Goal: Information Seeking & Learning: Learn about a topic

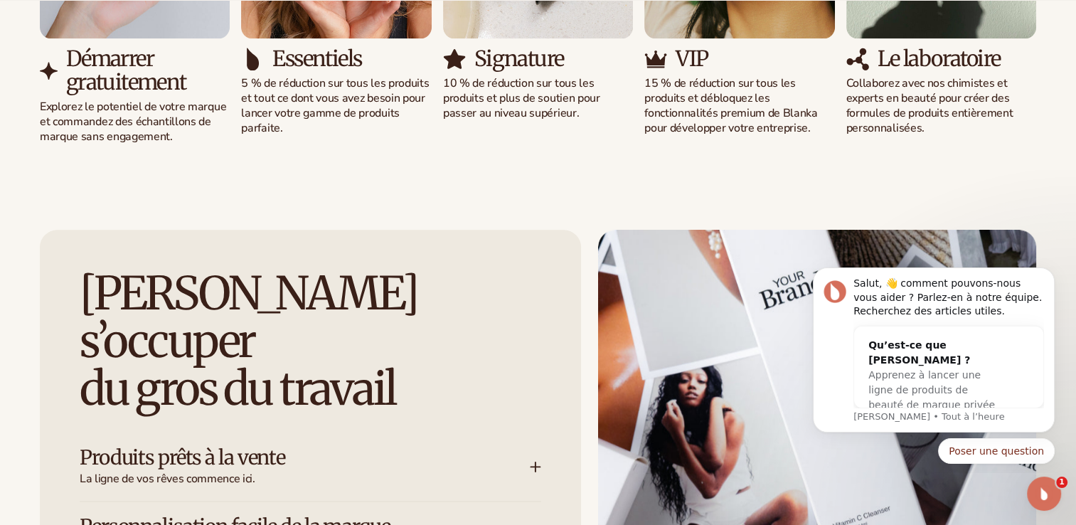
scroll to position [1878, 0]
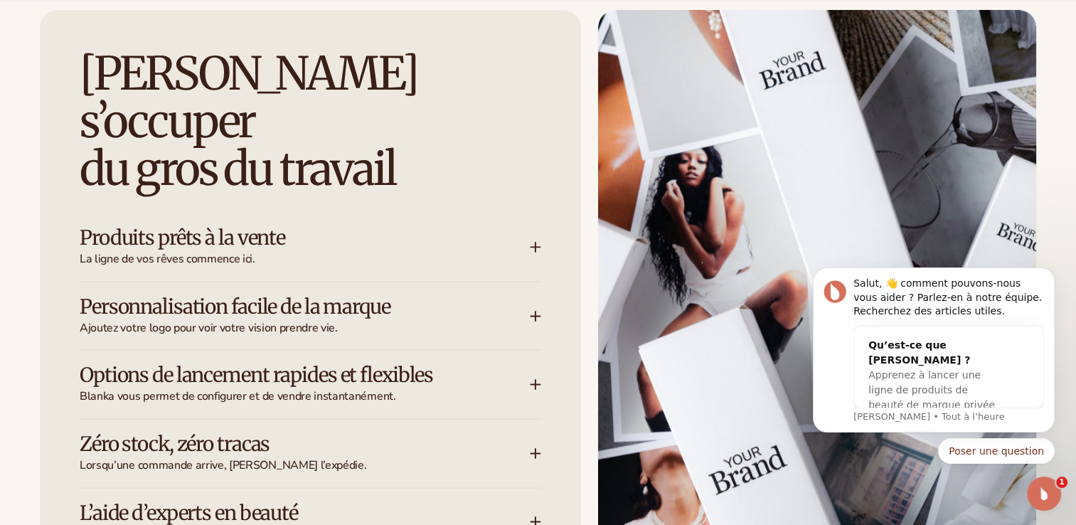
click at [534, 241] on icon at bounding box center [535, 246] width 11 height 11
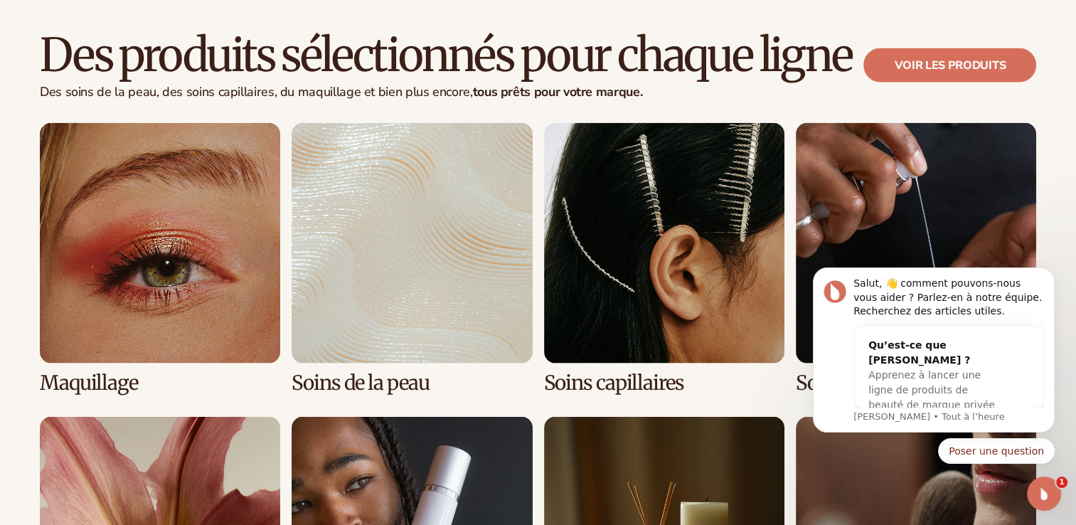
scroll to position [2873, 0]
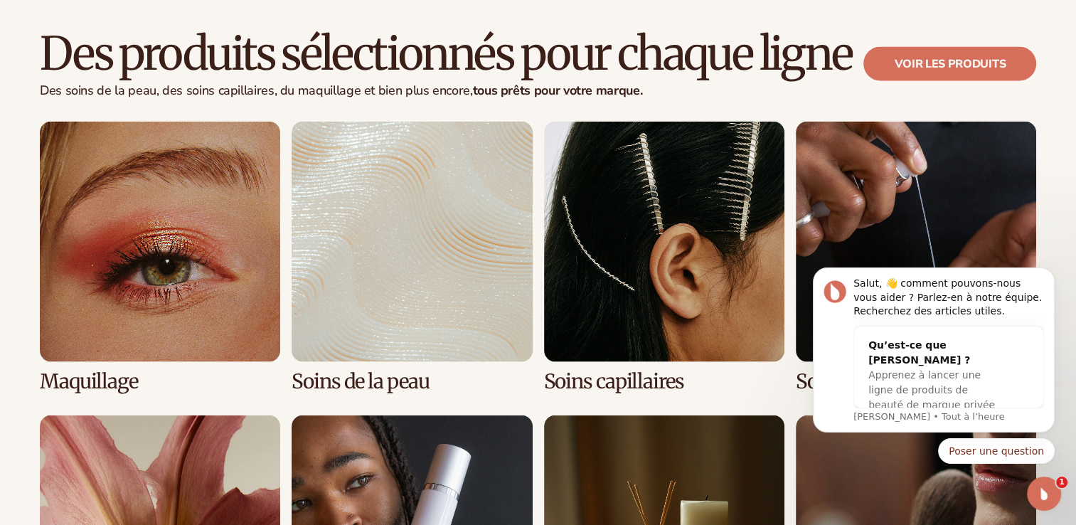
click at [659, 172] on link "3 / 8" at bounding box center [664, 257] width 240 height 271
click at [1053, 275] on icon "Rejeter la notification" at bounding box center [1051, 272] width 8 height 8
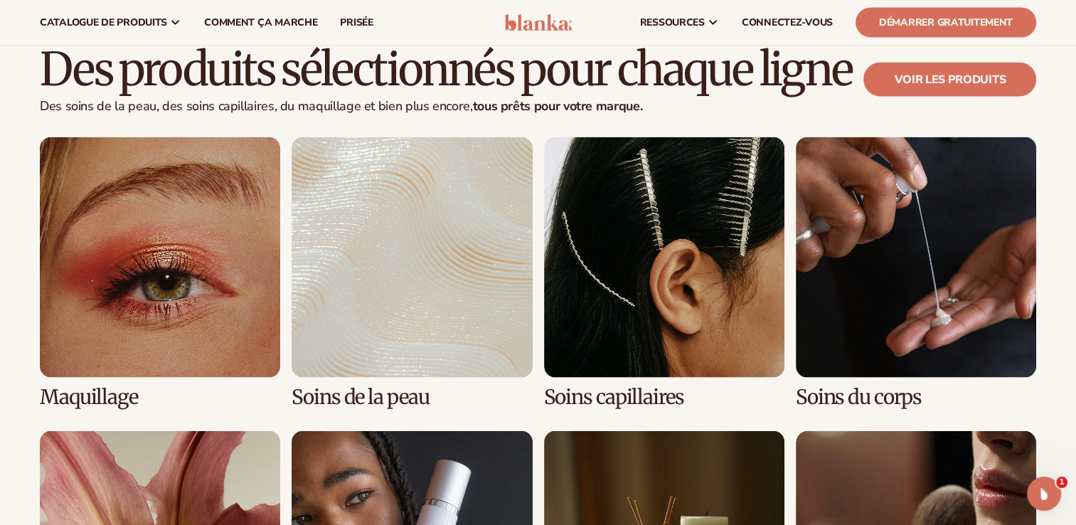
scroll to position [2857, 0]
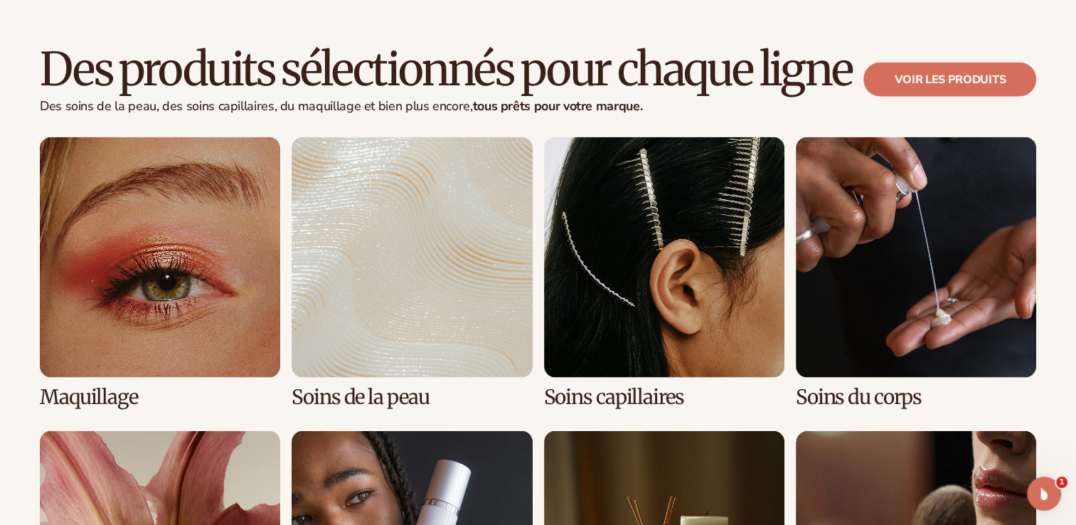
click at [717, 150] on link "3 / 8" at bounding box center [664, 272] width 240 height 271
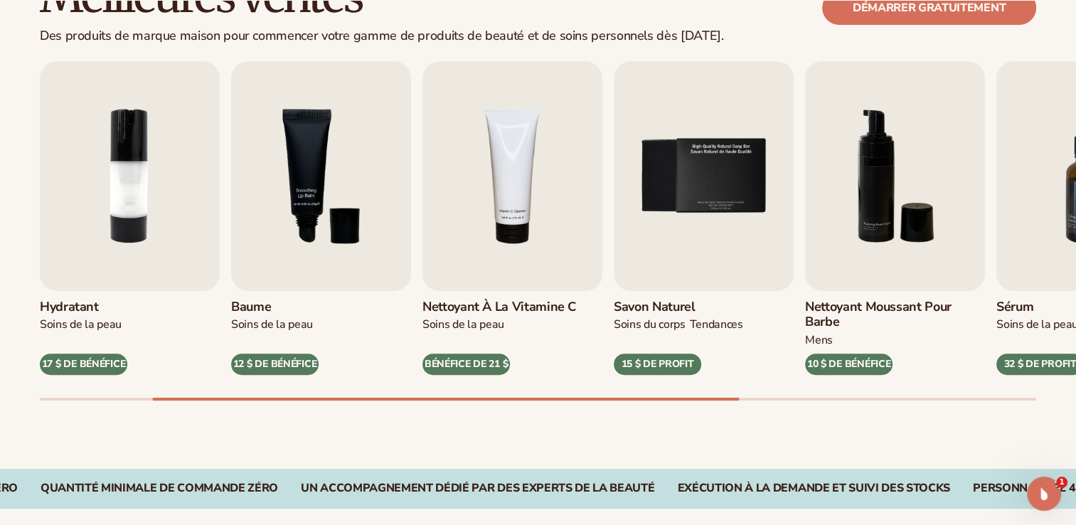
scroll to position [452, 0]
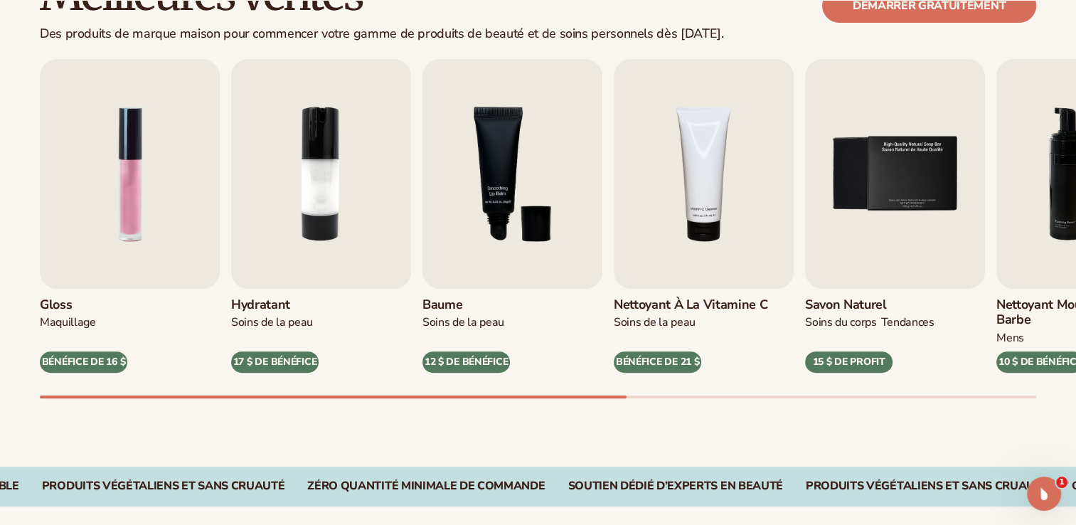
click at [361, 415] on div "Meilleures ventes Des produits de marque maison pour commencer votre gamme de p…" at bounding box center [538, 198] width 1076 height 536
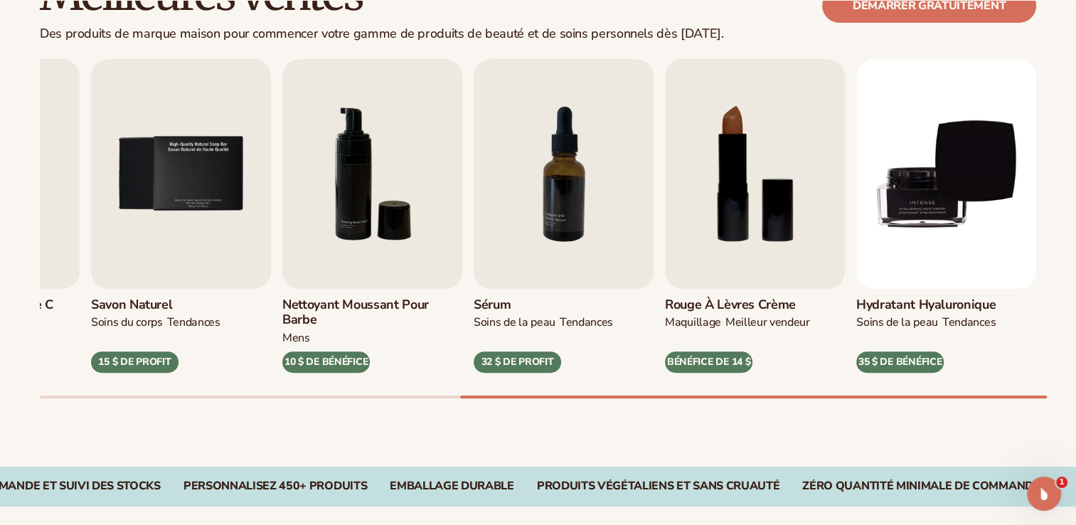
click at [819, 416] on div "Meilleures ventes Des produits de marque maison pour commencer votre gamme de p…" at bounding box center [538, 198] width 1076 height 536
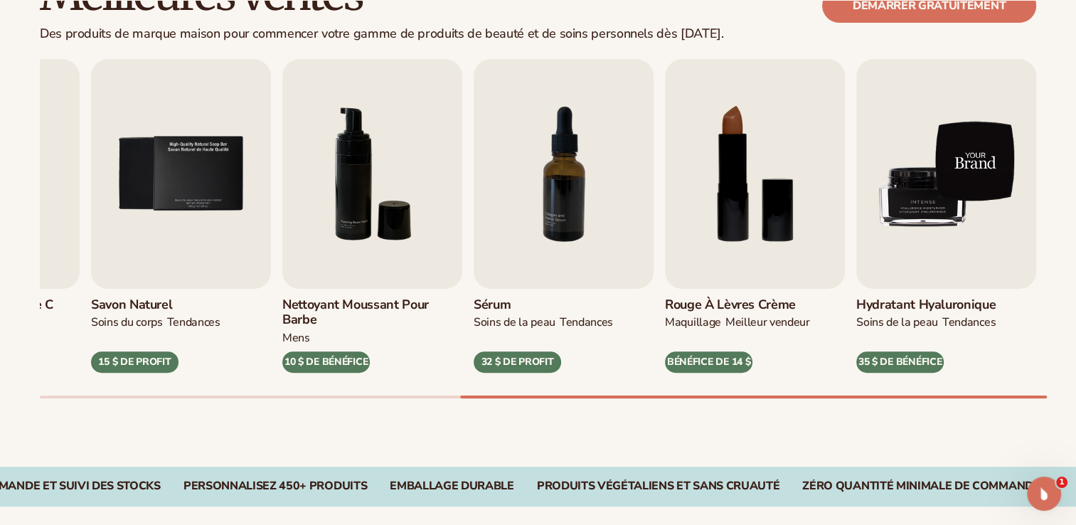
click at [957, 233] on img "9 / 9" at bounding box center [947, 174] width 180 height 230
click at [945, 257] on img "9 / 9" at bounding box center [947, 174] width 180 height 230
click at [924, 193] on img "9 / 9" at bounding box center [947, 174] width 180 height 230
click at [925, 152] on img "9 / 9" at bounding box center [947, 174] width 180 height 230
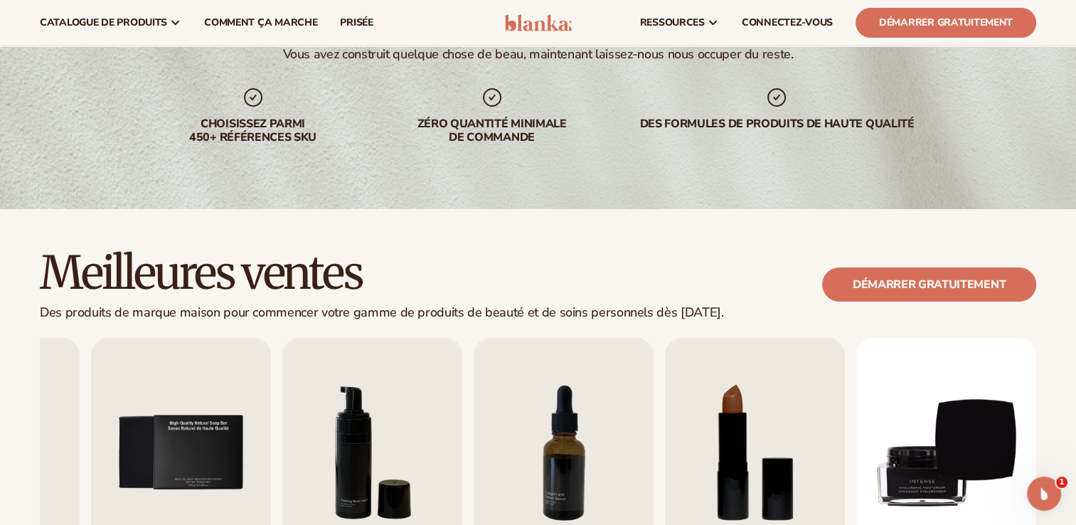
scroll to position [0, 0]
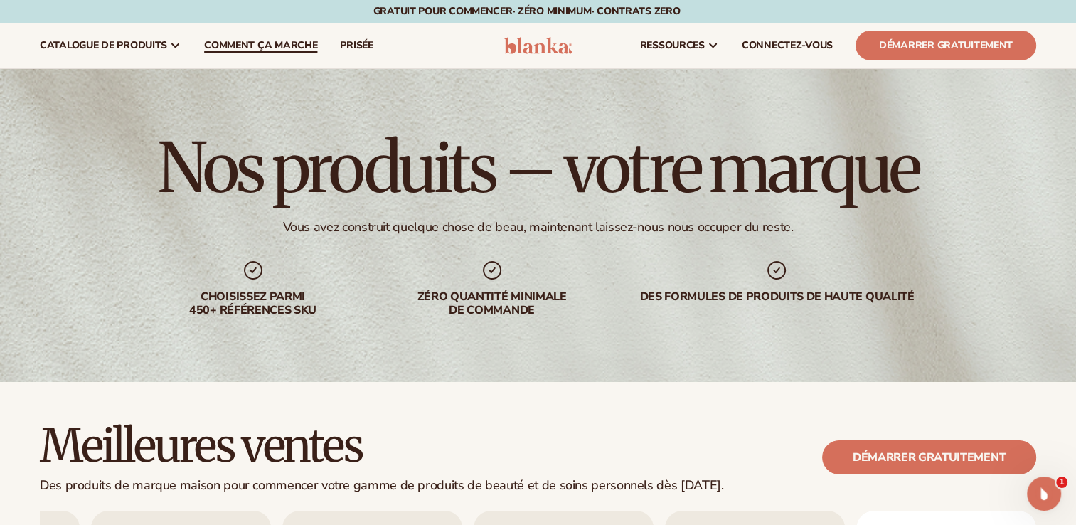
click at [243, 44] on span "Comment ça marche" at bounding box center [260, 45] width 113 height 11
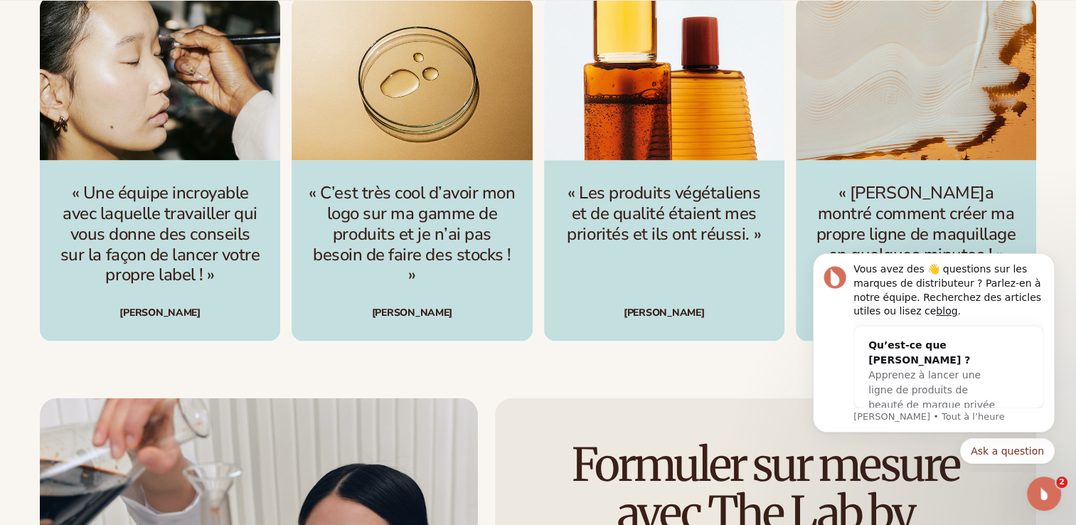
scroll to position [2177, 0]
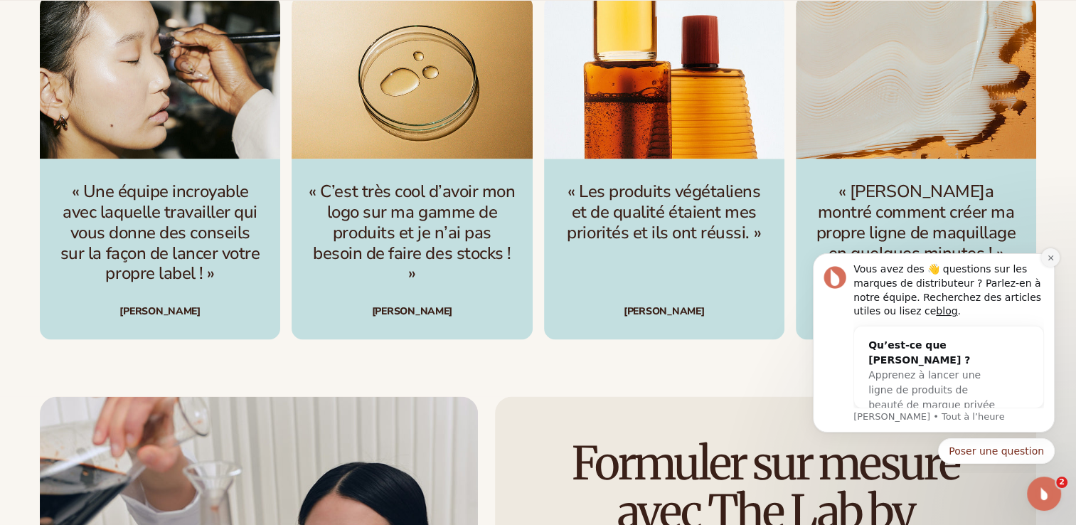
click at [1048, 258] on icon "Rejeter la notification" at bounding box center [1051, 258] width 8 height 8
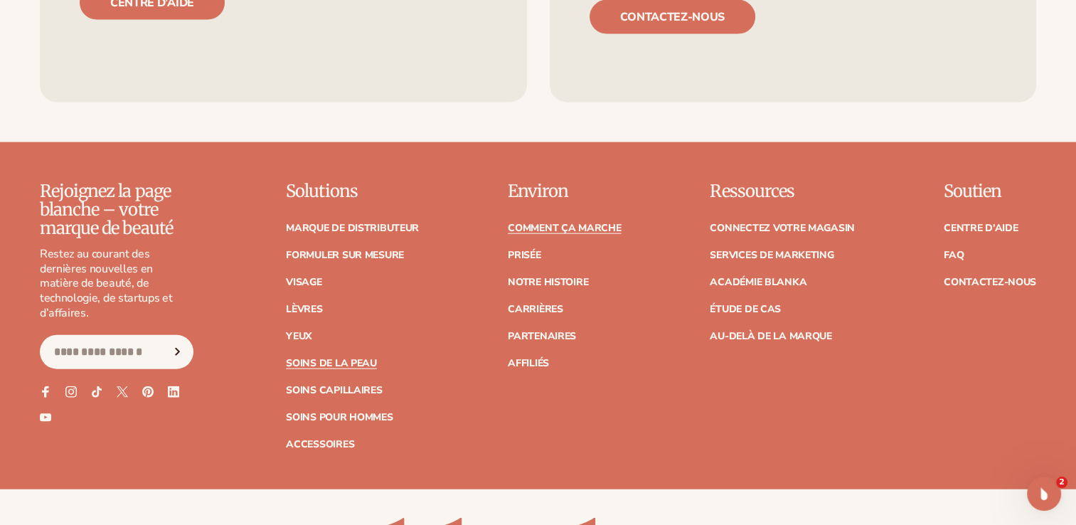
scroll to position [3302, 0]
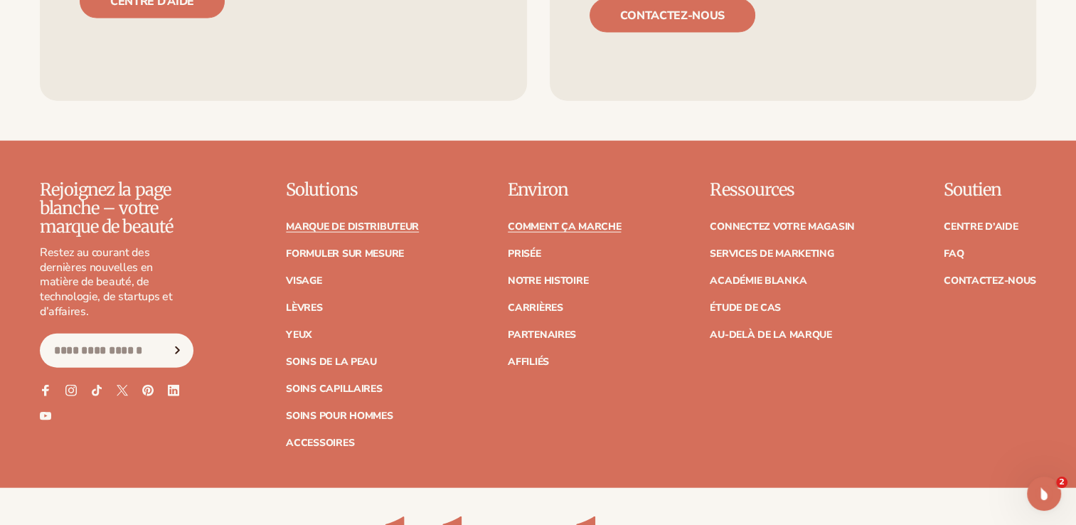
click at [386, 222] on link "Marque de distributeur" at bounding box center [352, 227] width 133 height 10
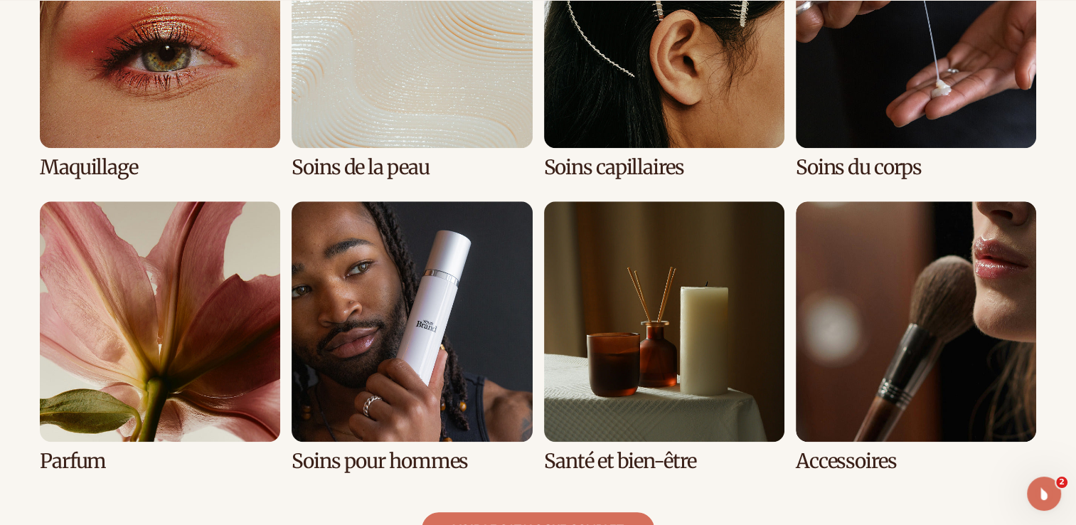
scroll to position [1179, 0]
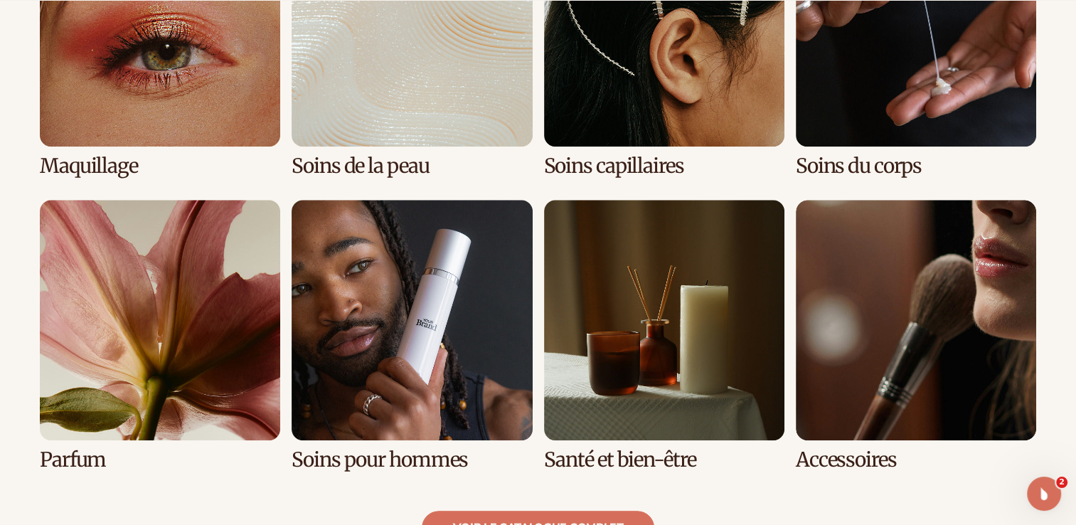
click at [664, 46] on link "3 / 8" at bounding box center [664, 41] width 240 height 271
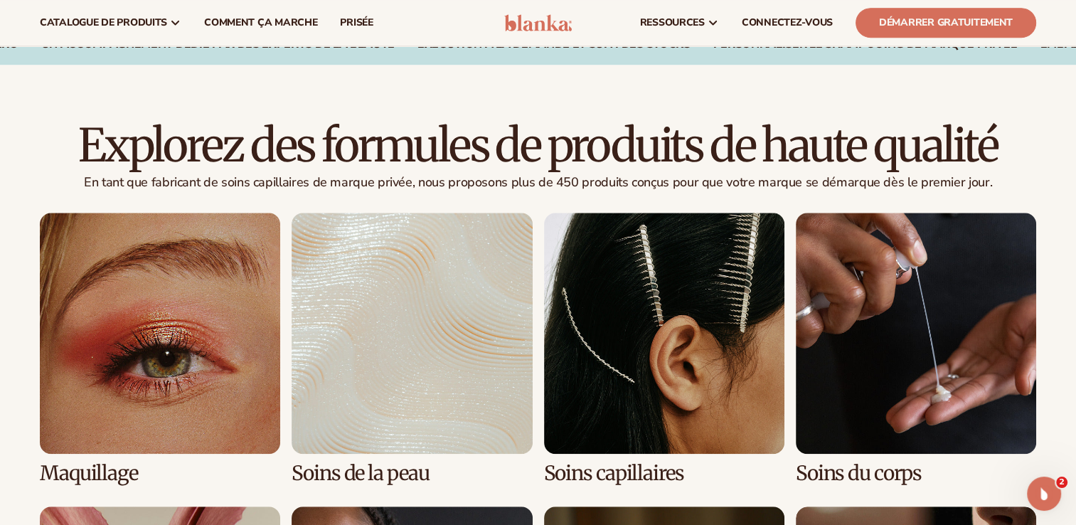
scroll to position [893, 0]
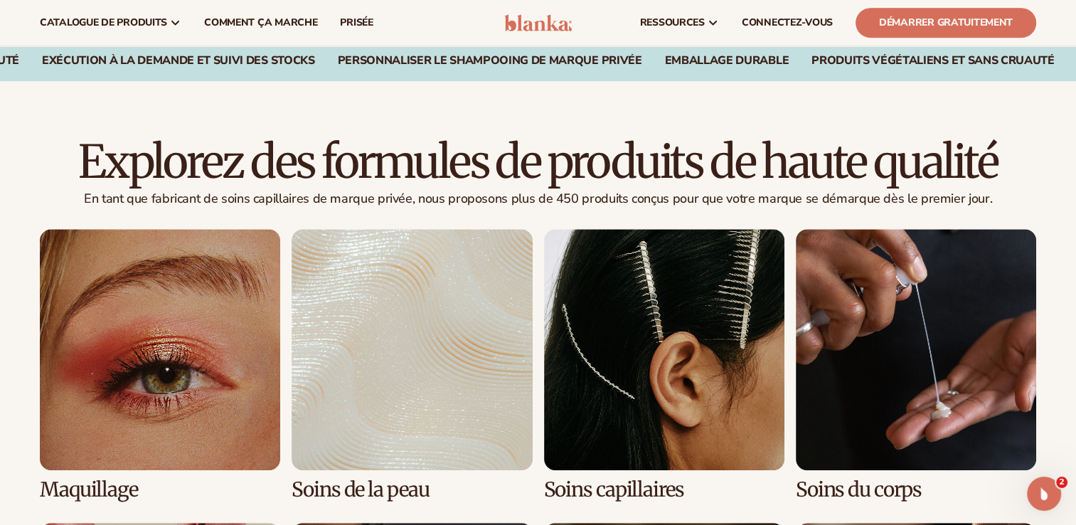
click at [632, 294] on link "3 / 8" at bounding box center [664, 364] width 240 height 271
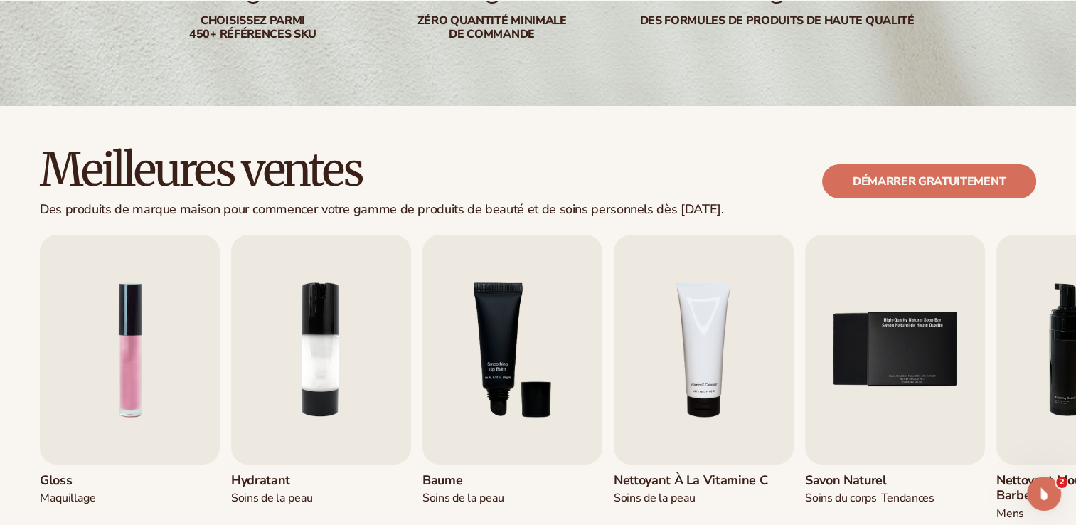
scroll to position [286, 0]
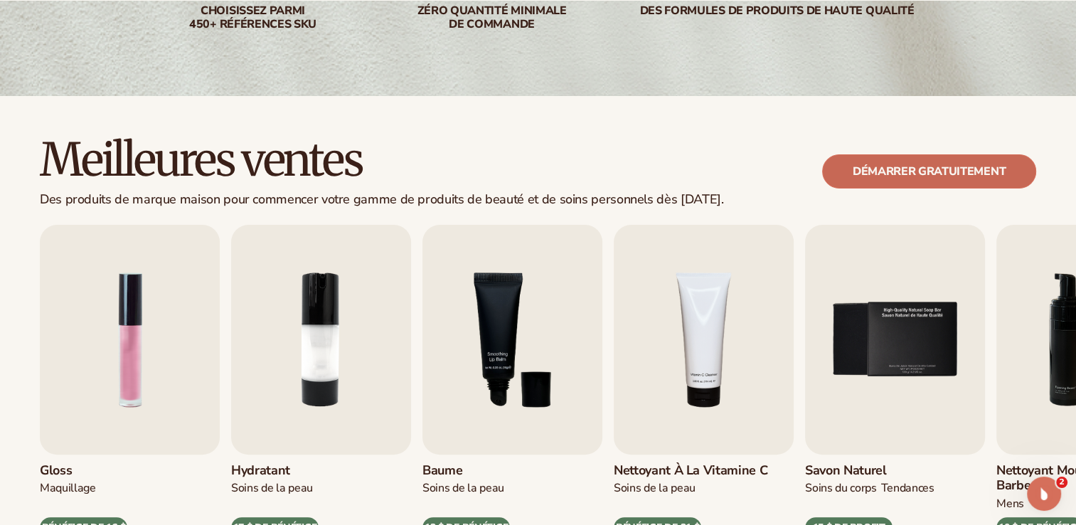
click at [857, 166] on link "Démarrer gratuitement" at bounding box center [929, 171] width 214 height 34
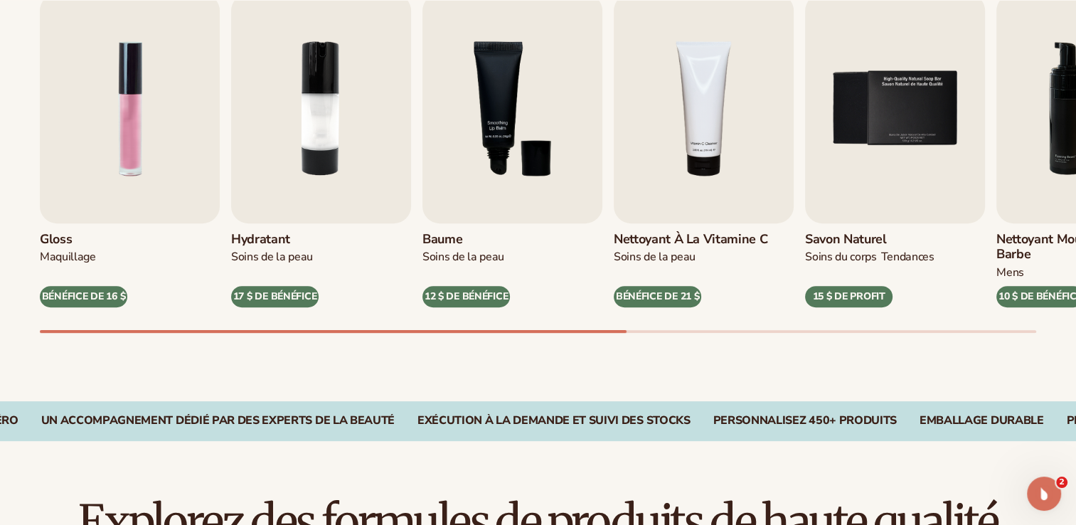
scroll to position [545, 0]
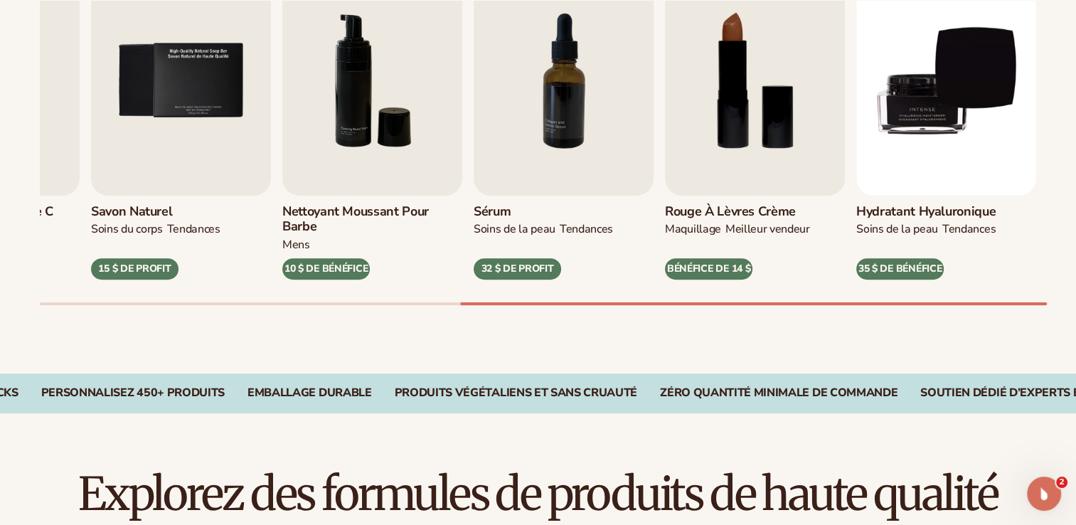
click at [794, 302] on div at bounding box center [538, 303] width 997 height 3
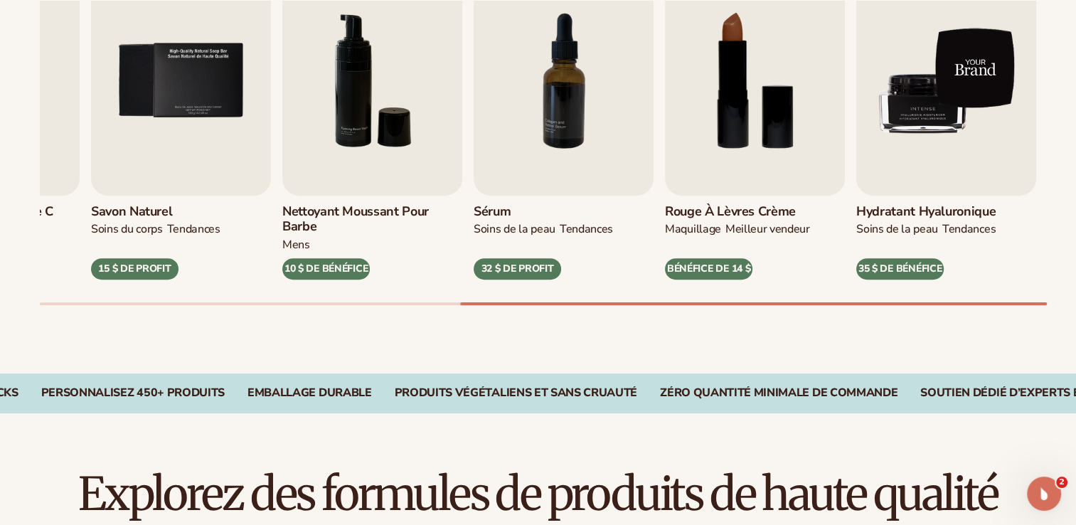
click at [958, 123] on img "9 / 9" at bounding box center [947, 81] width 180 height 230
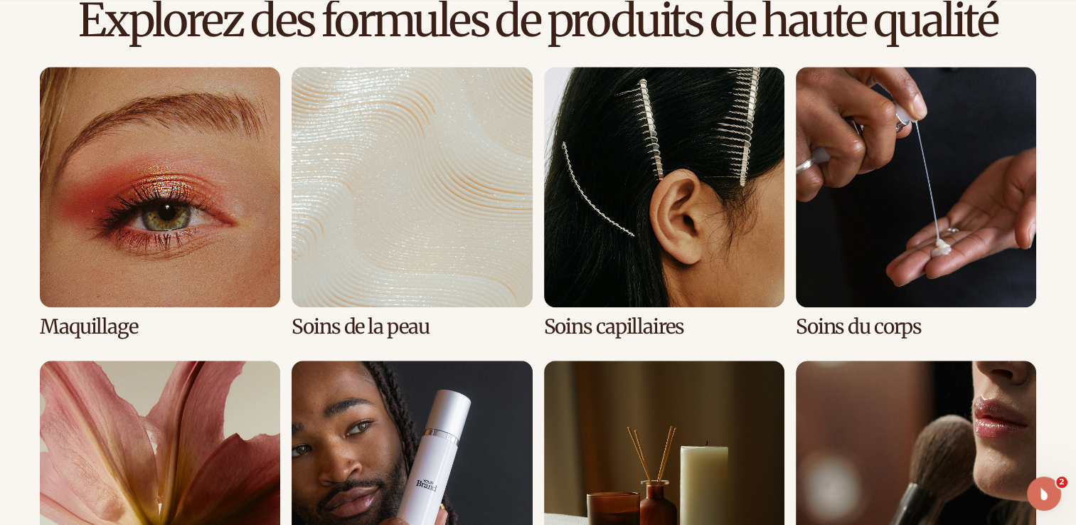
scroll to position [1020, 0]
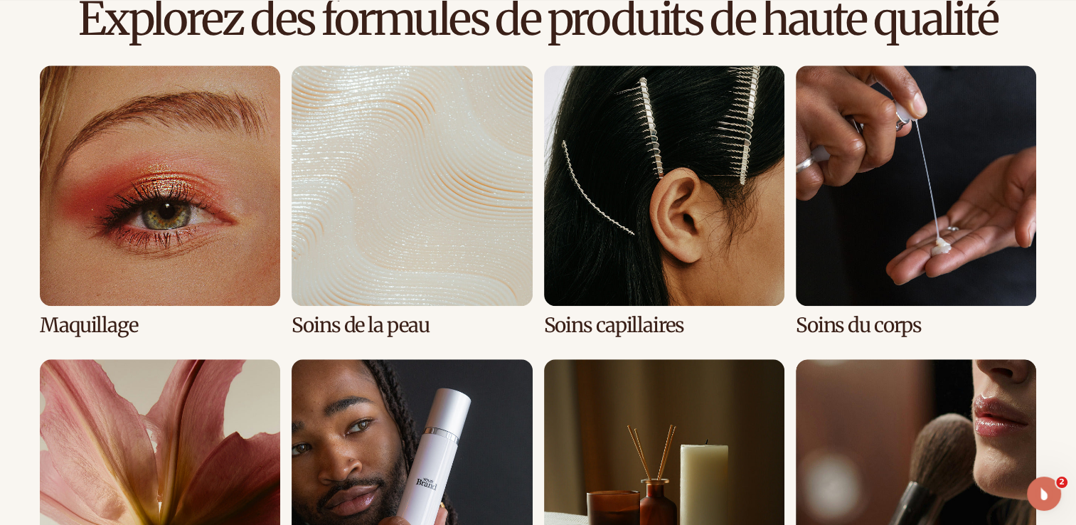
click at [939, 198] on link "4 / 8" at bounding box center [916, 200] width 240 height 271
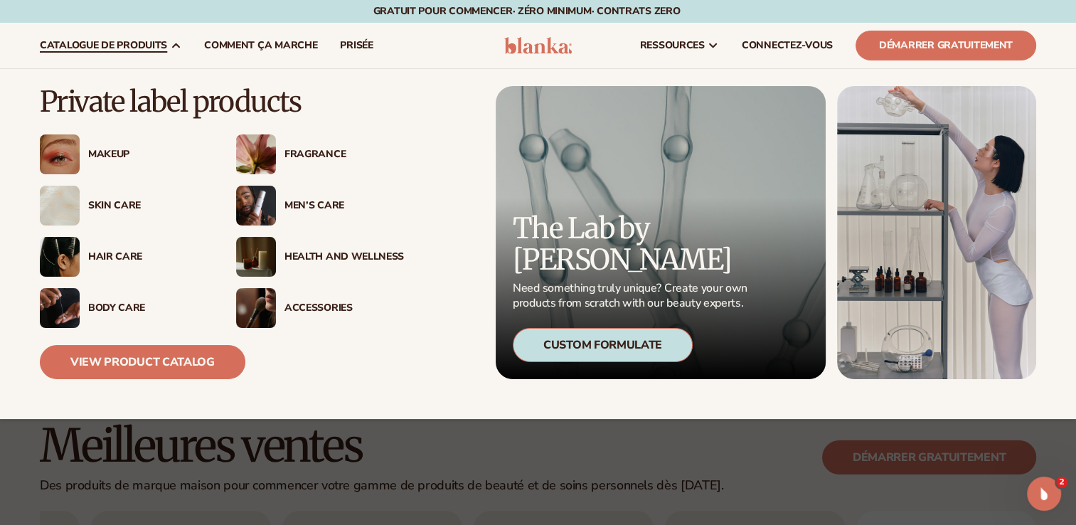
click at [259, 158] on img at bounding box center [256, 154] width 40 height 40
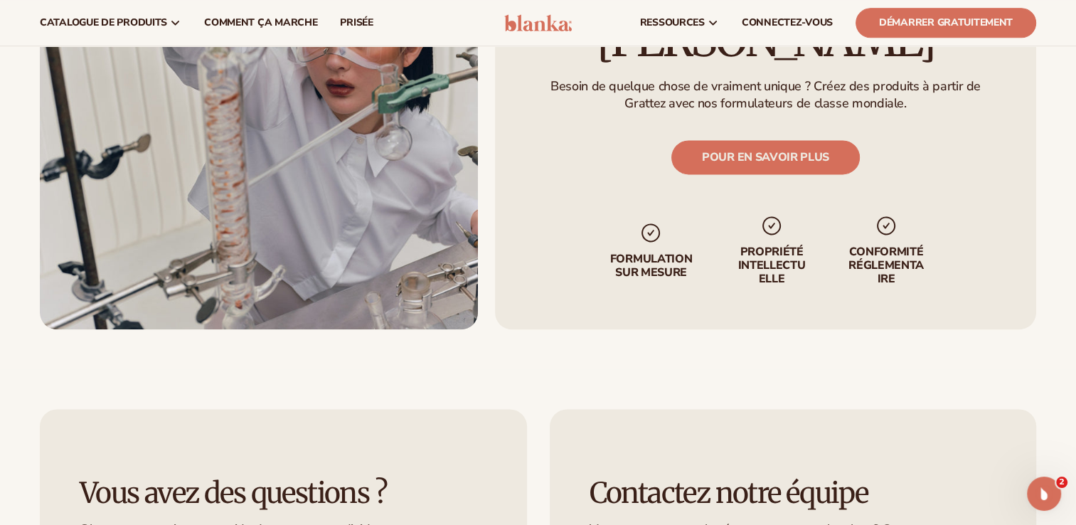
scroll to position [1903, 0]
click at [724, 141] on link "POUR EN SAVOIR PLUS" at bounding box center [766, 158] width 189 height 34
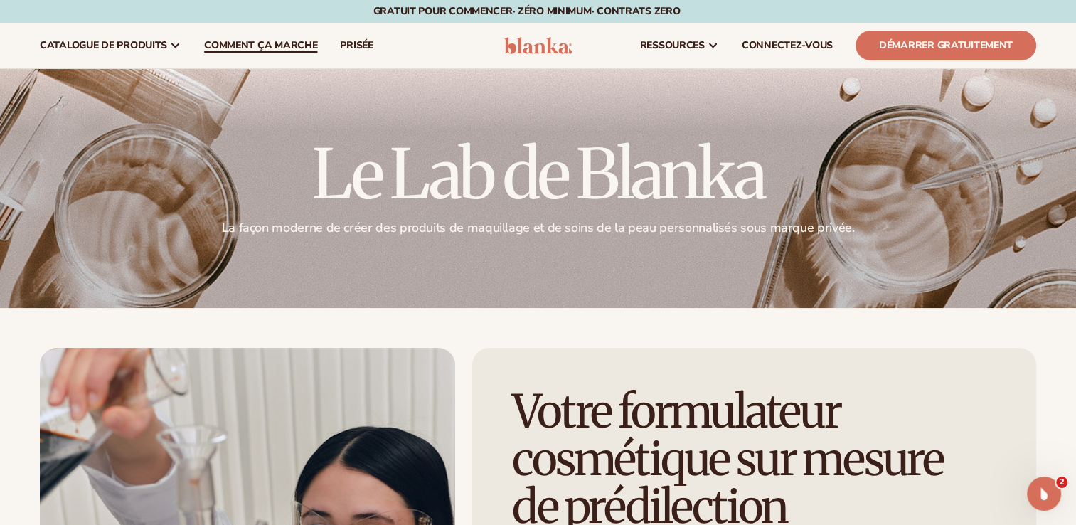
click at [285, 51] on span "Comment ça marche" at bounding box center [260, 45] width 113 height 11
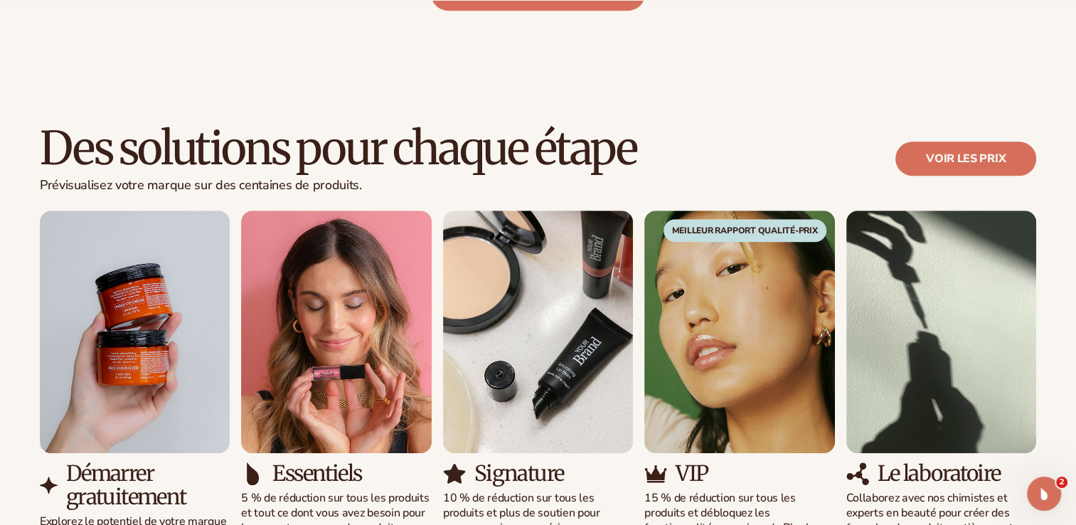
scroll to position [824, 0]
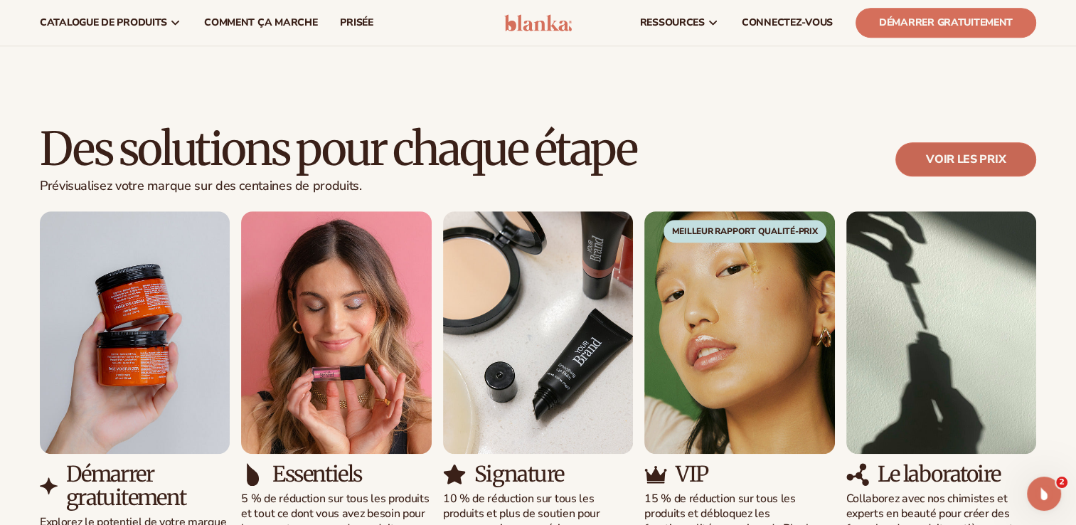
click at [970, 159] on link "Voir les prix" at bounding box center [966, 159] width 141 height 34
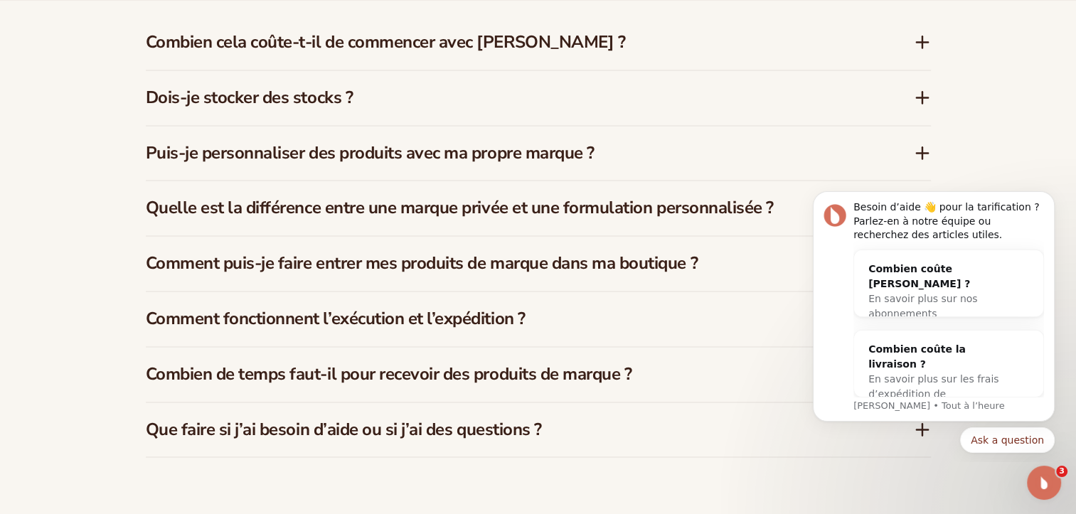
scroll to position [2160, 0]
click at [1047, 197] on icon "Rejeter la notification" at bounding box center [1051, 196] width 8 height 8
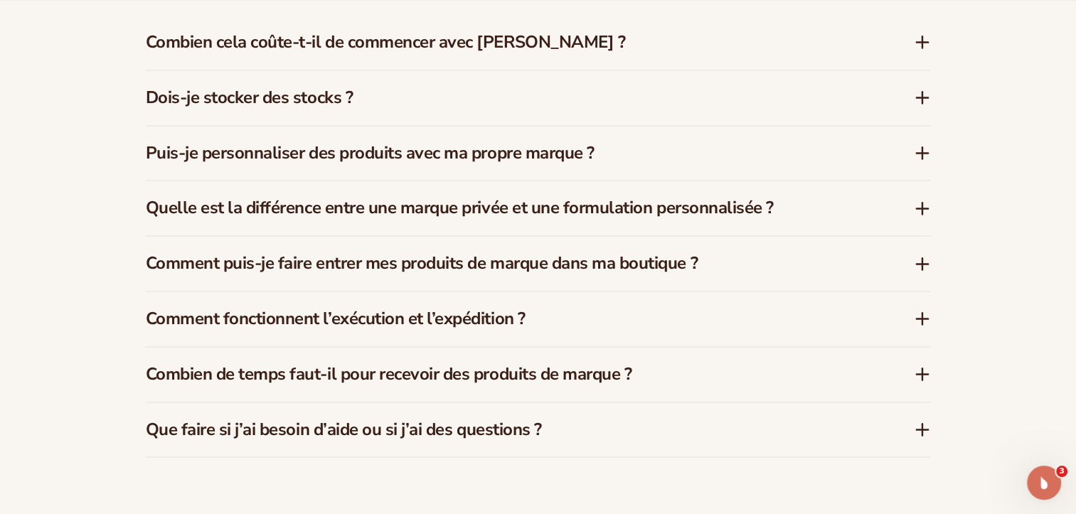
click at [921, 212] on icon at bounding box center [922, 208] width 17 height 17
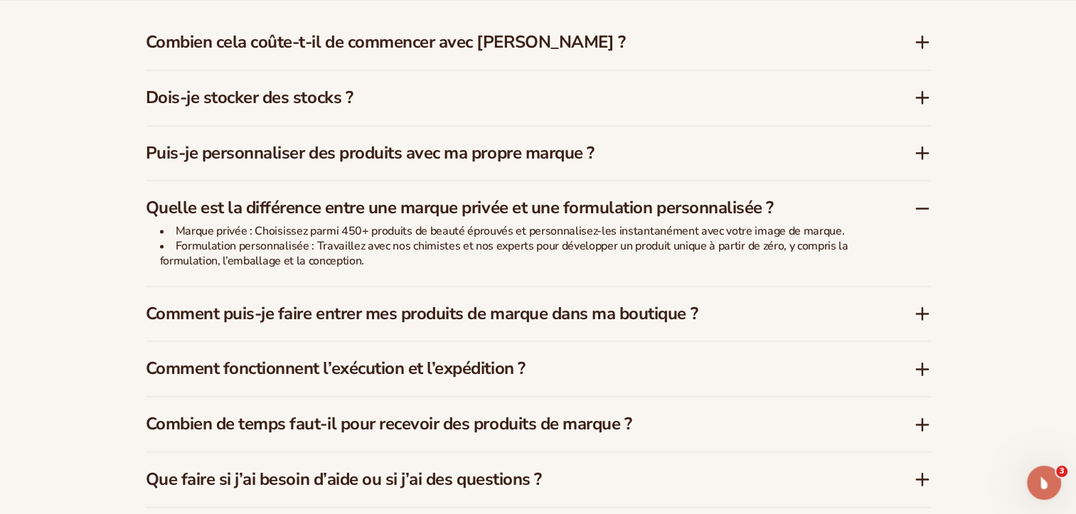
click at [923, 206] on icon at bounding box center [922, 208] width 17 height 17
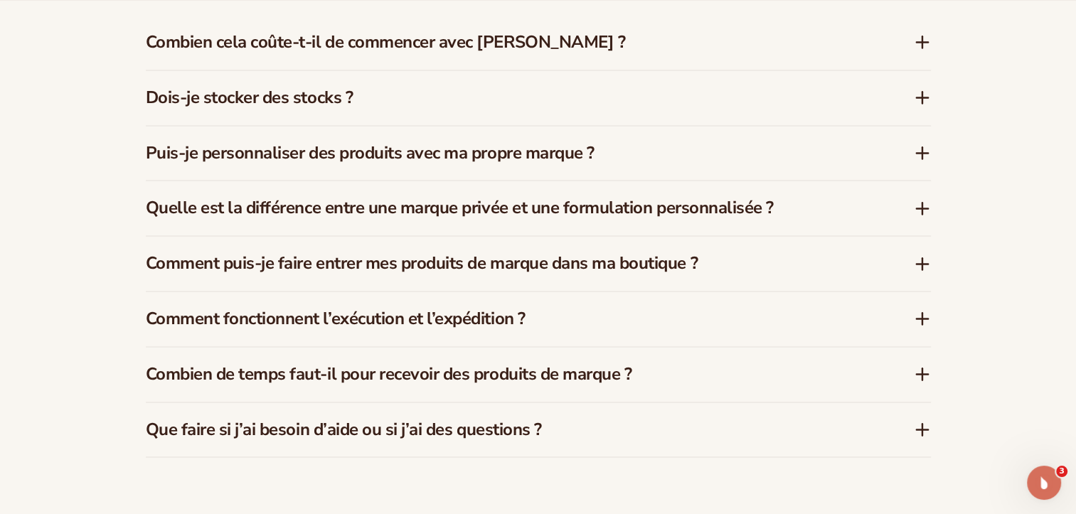
click at [921, 314] on icon at bounding box center [922, 318] width 17 height 17
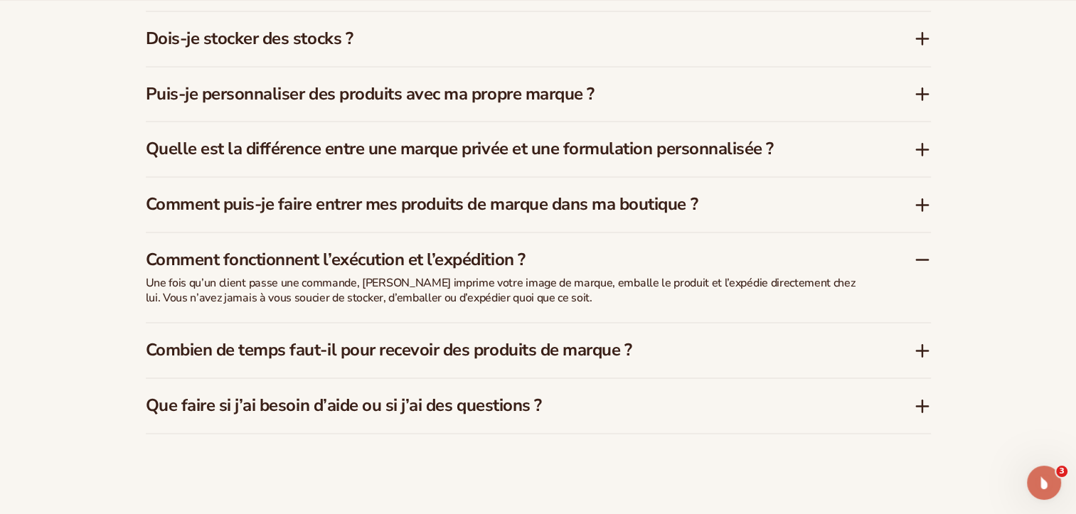
scroll to position [2235, 0]
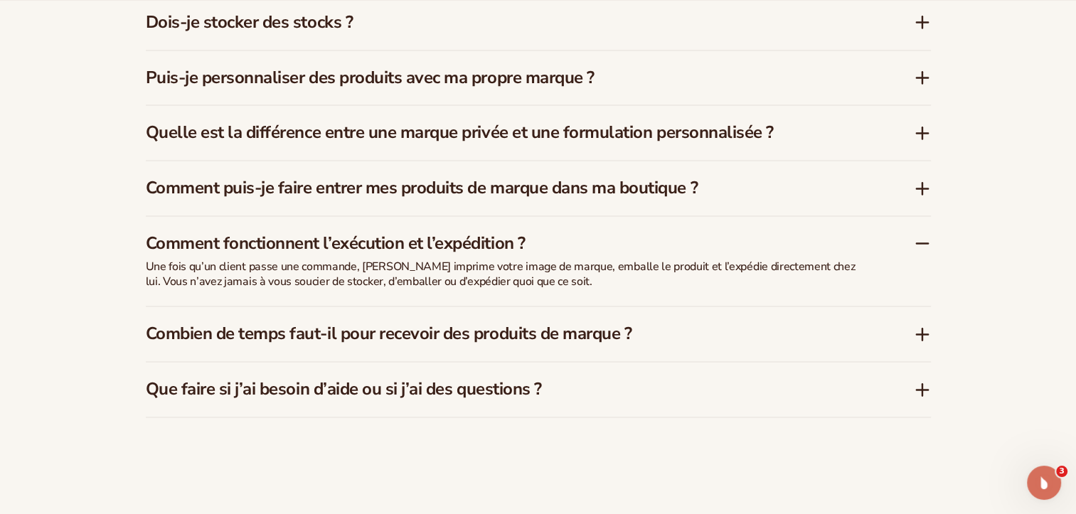
click at [927, 337] on icon at bounding box center [922, 334] width 17 height 17
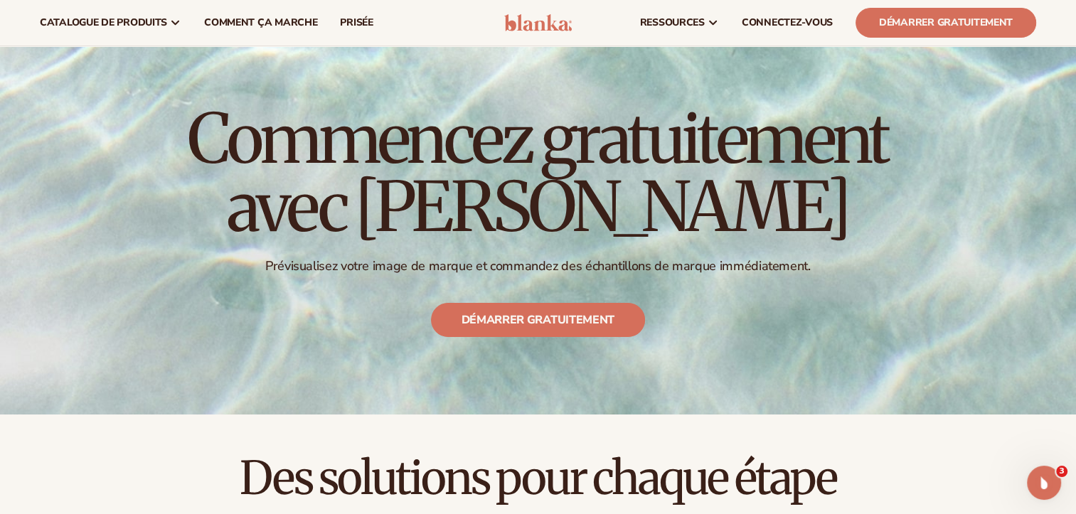
scroll to position [0, 0]
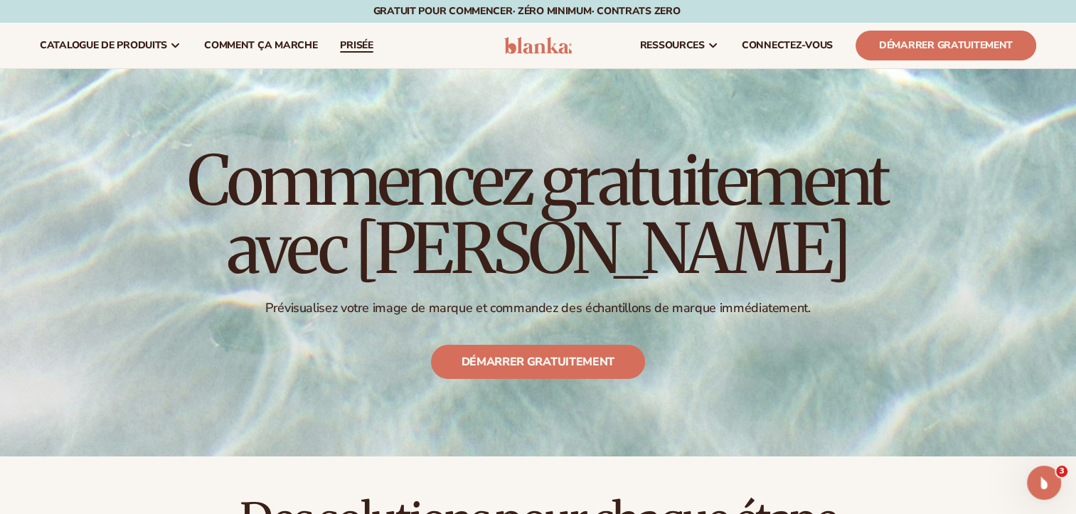
click at [360, 50] on span "prisée" at bounding box center [356, 45] width 33 height 11
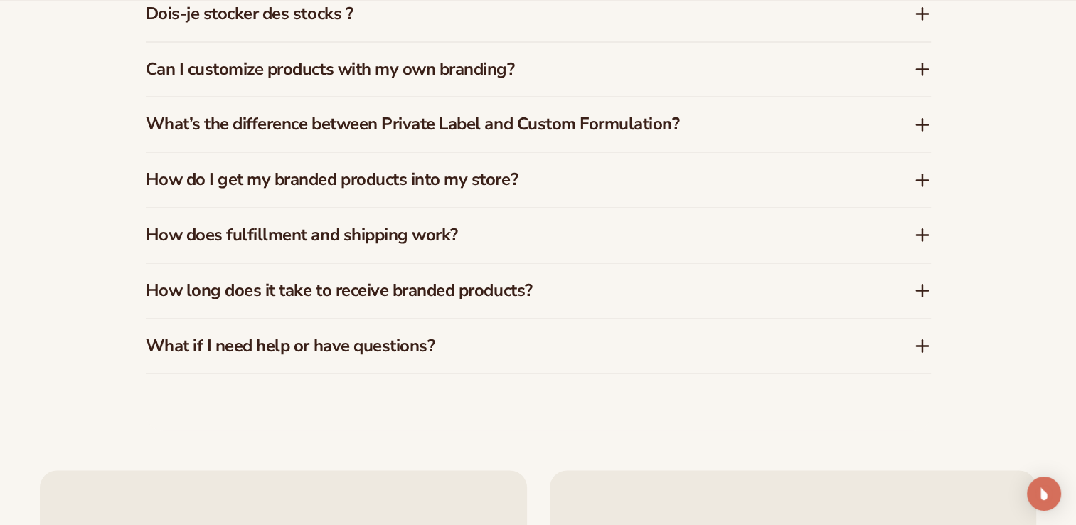
scroll to position [3084, 0]
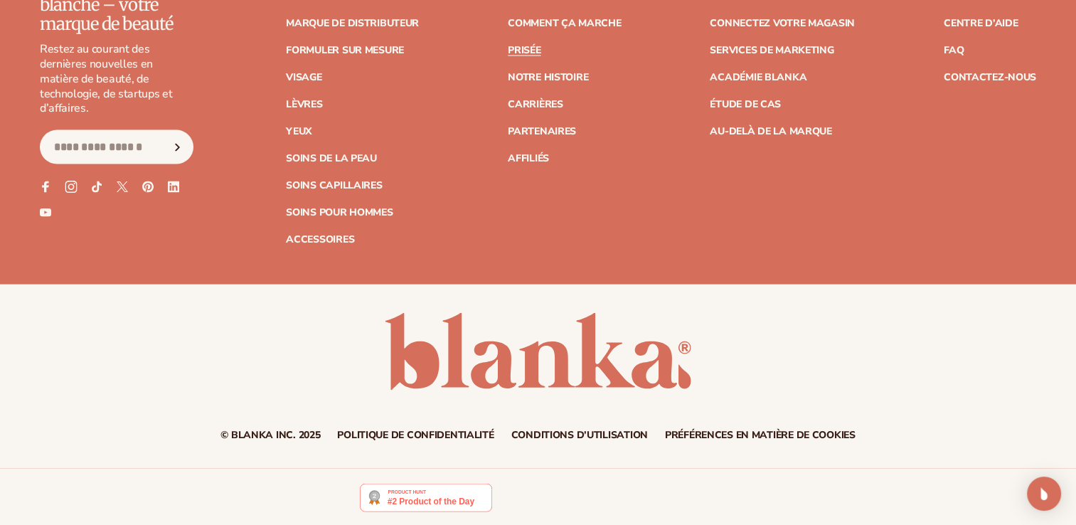
click at [71, 181] on icon at bounding box center [71, 187] width 12 height 12
click at [351, 185] on link "Soins capillaires" at bounding box center [334, 186] width 96 height 10
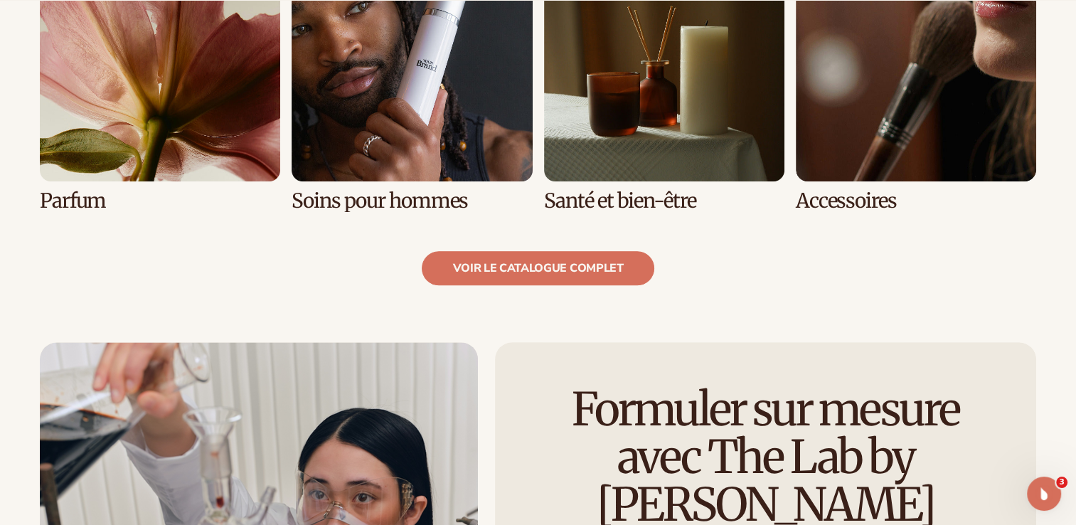
scroll to position [1477, 0]
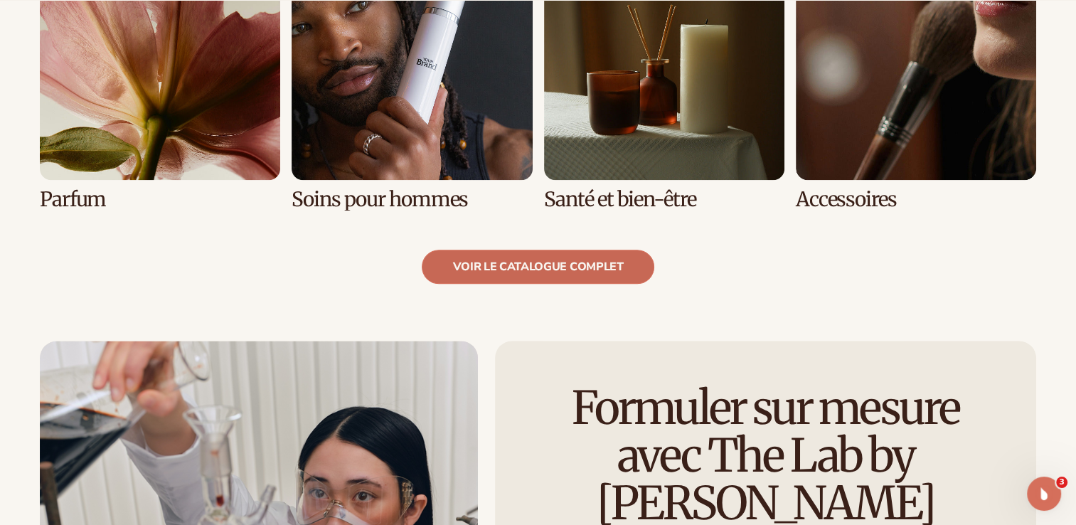
click at [546, 266] on link "Voir le catalogue complet" at bounding box center [538, 267] width 232 height 34
